Goal: Task Accomplishment & Management: Manage account settings

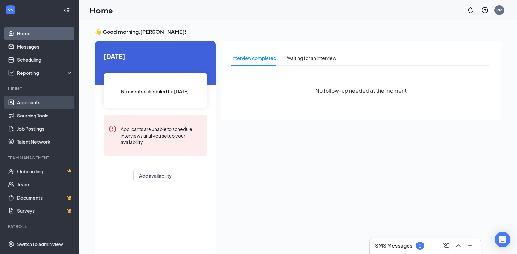
click at [26, 103] on link "Applicants" at bounding box center [45, 102] width 56 height 13
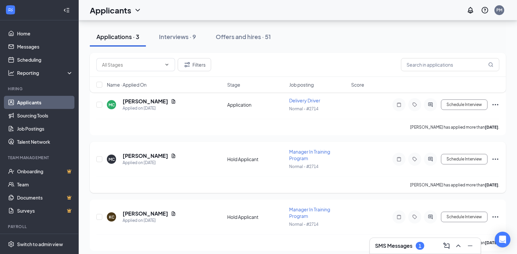
scroll to position [72, 0]
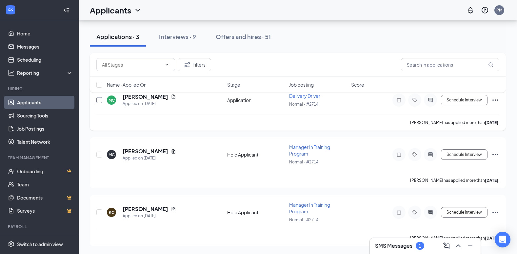
click at [99, 101] on input "checkbox" at bounding box center [99, 100] width 6 height 6
checkbox input "true"
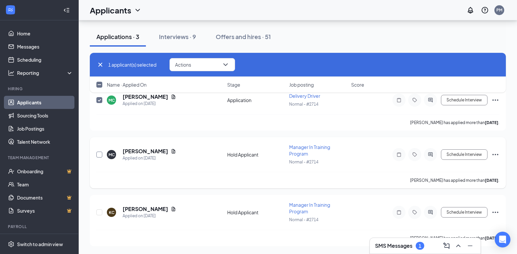
click at [102, 153] on div at bounding box center [99, 155] width 7 height 22
drag, startPoint x: 102, startPoint y: 153, endPoint x: 93, endPoint y: 153, distance: 8.5
click at [97, 154] on input "checkbox" at bounding box center [99, 154] width 6 height 6
checkbox input "true"
click at [101, 214] on input "checkbox" at bounding box center [99, 212] width 6 height 6
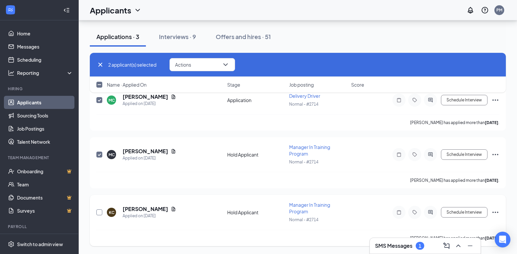
checkbox input "true"
click at [200, 66] on button "Actions" at bounding box center [202, 64] width 66 height 13
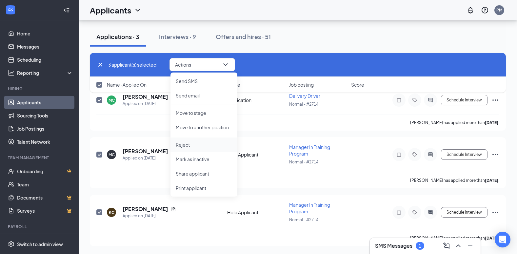
click at [184, 142] on p "Reject" at bounding box center [204, 144] width 56 height 7
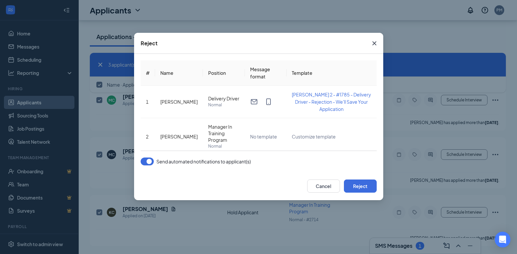
click at [148, 161] on button "button" at bounding box center [147, 161] width 13 height 8
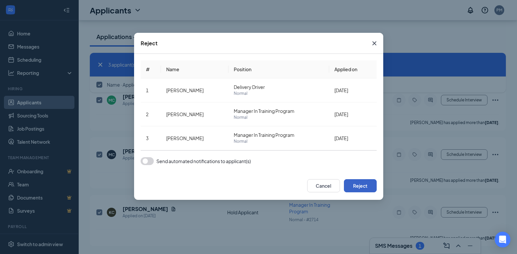
click at [350, 183] on button "Reject" at bounding box center [360, 185] width 33 height 13
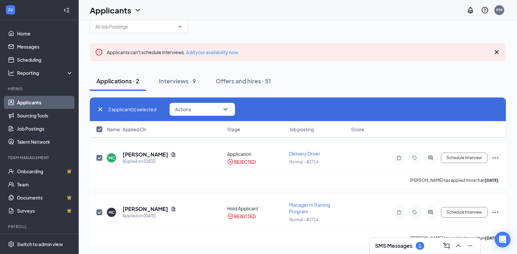
scroll to position [15, 0]
click at [185, 78] on div "Interviews · 9" at bounding box center [177, 81] width 37 height 8
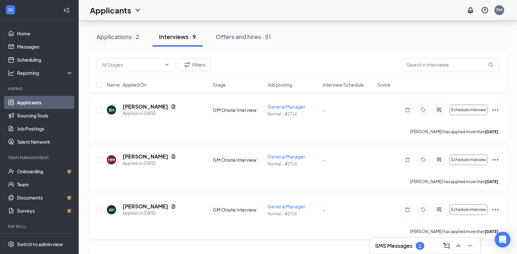
scroll to position [66, 0]
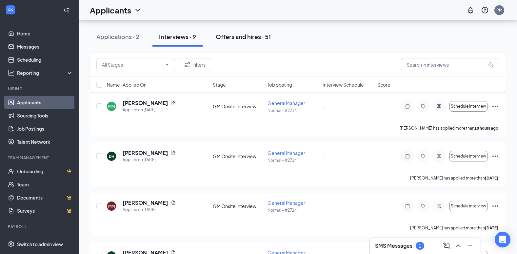
click at [246, 38] on div "Offers and hires · 51" at bounding box center [243, 36] width 55 height 8
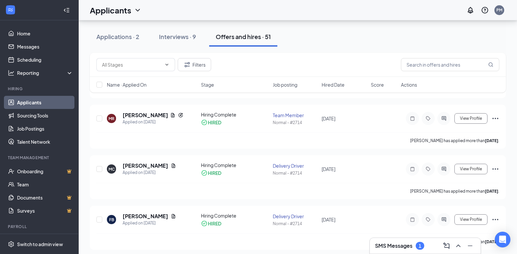
scroll to position [459, 0]
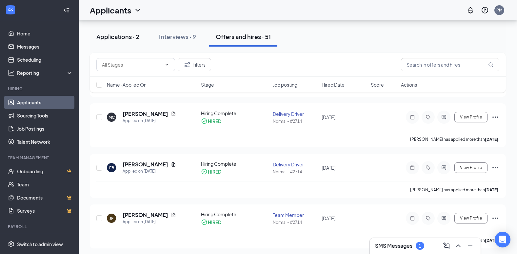
click at [125, 35] on div "Applications · 2" at bounding box center [117, 36] width 43 height 8
